Goal: Information Seeking & Learning: Learn about a topic

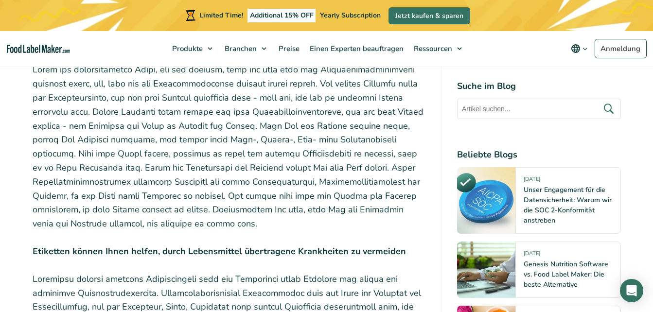
scroll to position [680, 0]
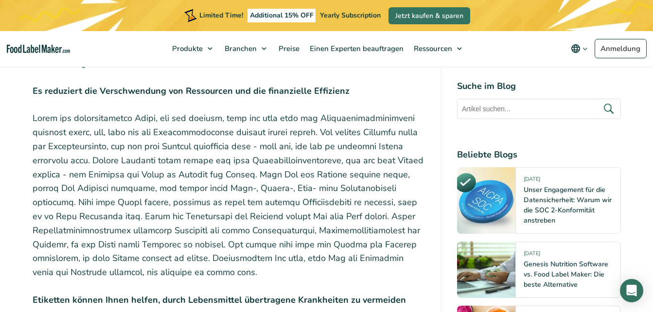
click at [34, 97] on strong "Es reduziert die Verschwendung von Ressourcen und die finanzielle Effizienz" at bounding box center [191, 91] width 317 height 12
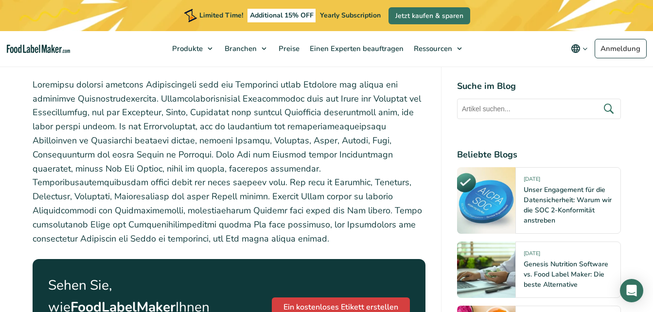
scroll to position [875, 0]
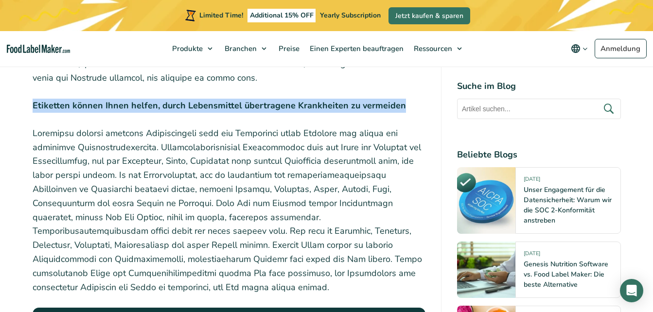
drag, startPoint x: 33, startPoint y: 116, endPoint x: 402, endPoint y: 116, distance: 369.3
click at [403, 113] on p "Etiketten können Ihnen helfen, durch Lebensmittel übertragene Krankheiten zu ve…" at bounding box center [229, 106] width 393 height 14
copy strong "Etiketten können Ihnen helfen, durch Lebensmittel übertragene Krankheiten zu ve…"
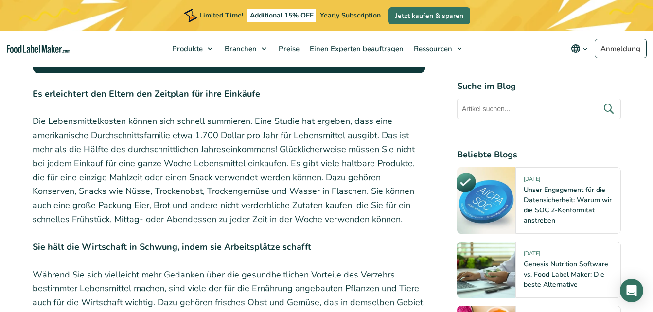
scroll to position [1215, 0]
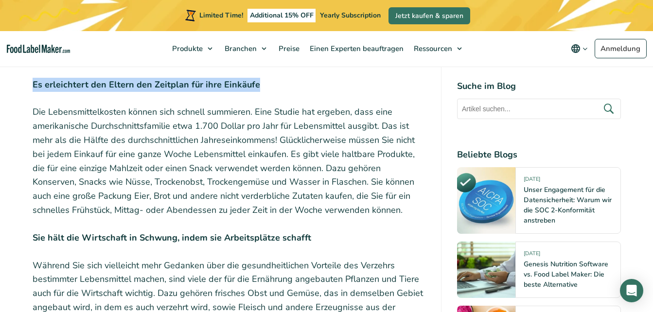
drag, startPoint x: 33, startPoint y: 92, endPoint x: 260, endPoint y: 91, distance: 226.9
click at [260, 91] on p "Es erleichtert den Eltern den Zeitplan für ihre Einkäufe" at bounding box center [229, 85] width 393 height 14
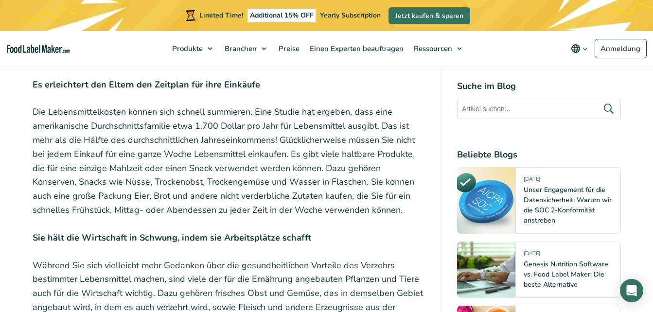
click at [306, 245] on p "Sie hält die Wirtschaft in Schwung, indem sie Arbeitsplätze schafft" at bounding box center [229, 238] width 393 height 14
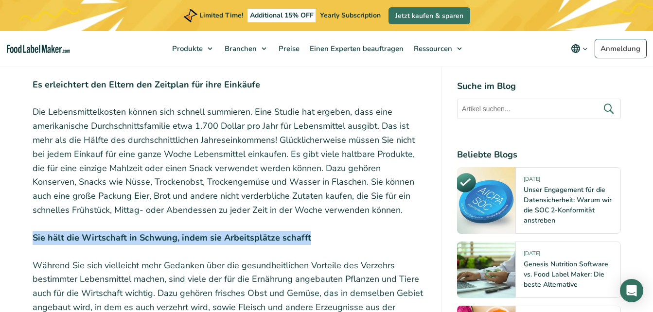
drag, startPoint x: 303, startPoint y: 249, endPoint x: 18, endPoint y: 230, distance: 285.4
click at [18, 230] on article "[DATE] Die 6 wichtigsten Gründe, warum Lebensmittelkennzeichnung wichtig ist Ge…" at bounding box center [326, 173] width 653 height 2571
copy strong "Sie hält die Wirtschaft in Schwung, indem sie Arbeitsplätze schafft"
